Goal: Task Accomplishment & Management: Use online tool/utility

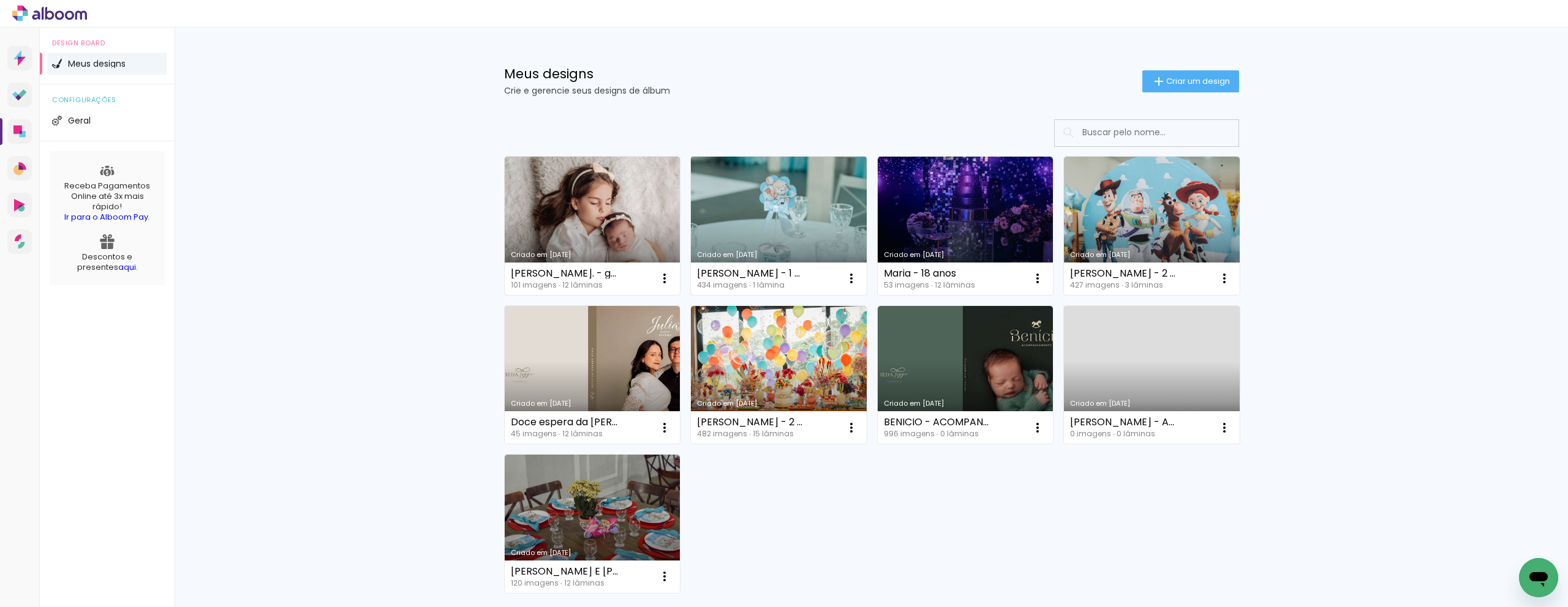
click at [789, 216] on link "Criado em 06/08/25" at bounding box center [779, 226] width 176 height 138
